Goal: Information Seeking & Learning: Learn about a topic

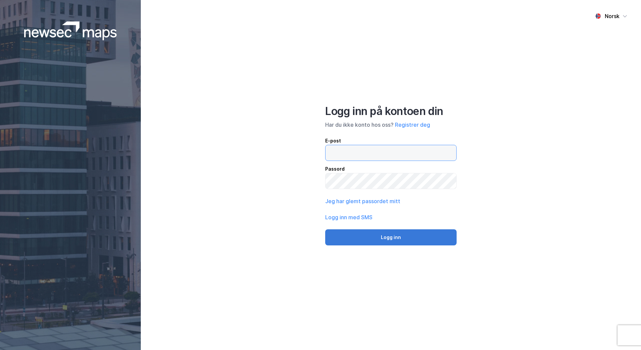
type input "[EMAIL_ADDRESS][DOMAIN_NAME]"
click at [396, 241] on button "Logg inn" at bounding box center [390, 237] width 131 height 16
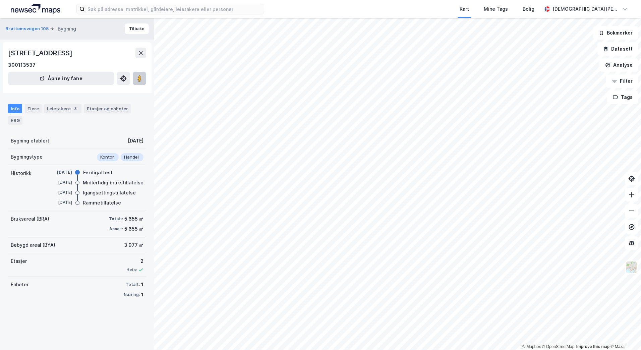
click at [144, 85] on button at bounding box center [139, 78] width 13 height 13
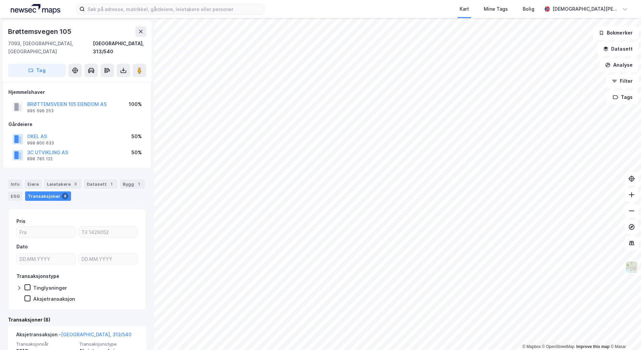
click at [59, 100] on div "BRØTTEMSVEIEN 105 EIENDOM AS 995 596 253" at bounding box center [66, 106] width 79 height 13
click at [0, 0] on button "BRØTTEMSVEIEN 105 EIENDOM AS" at bounding box center [0, 0] width 0 height 0
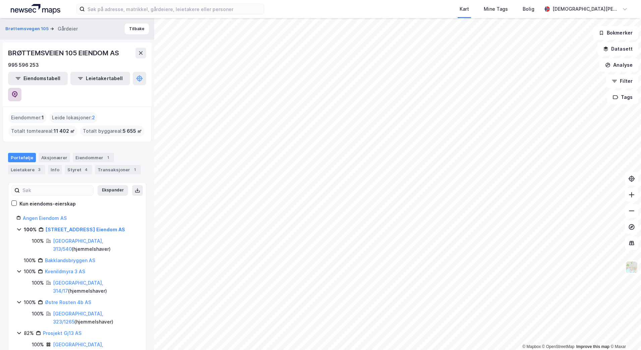
click at [21, 88] on button at bounding box center [14, 94] width 13 height 13
